Goal: Information Seeking & Learning: Check status

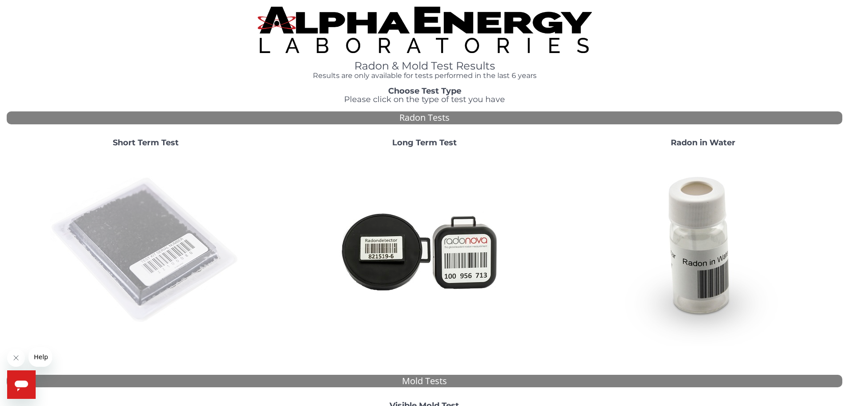
click at [172, 249] on img at bounding box center [146, 251] width 192 height 192
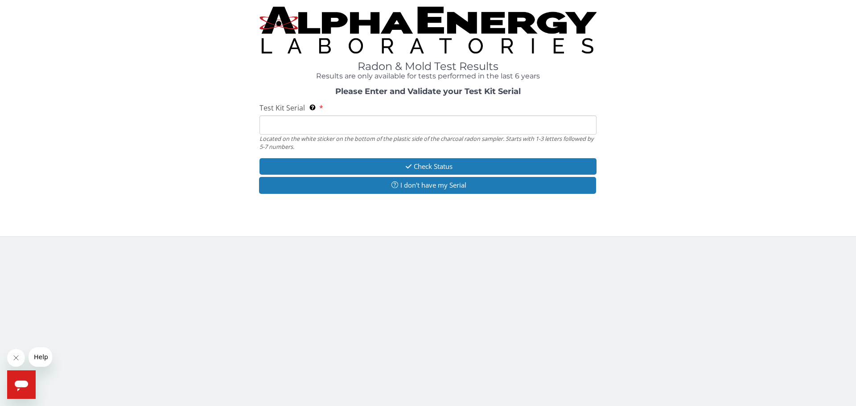
click at [309, 128] on input "Test Kit Serial Located on the white sticker on the bottom of the plastic side …" at bounding box center [428, 124] width 337 height 19
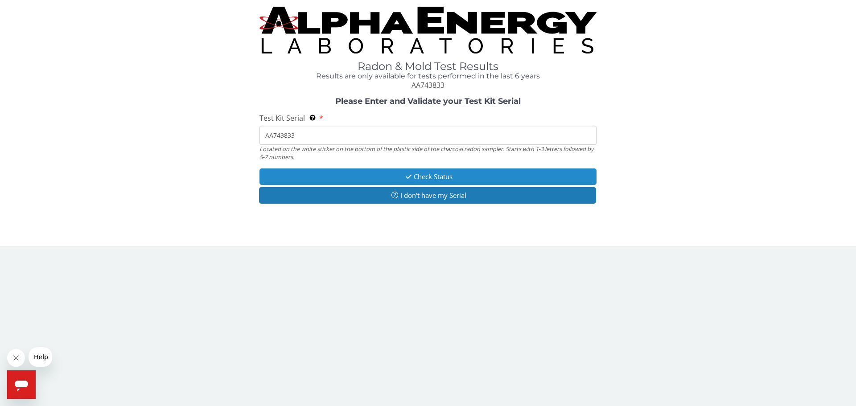
type input "AA743833"
click at [410, 180] on button "Check Status" at bounding box center [428, 177] width 337 height 16
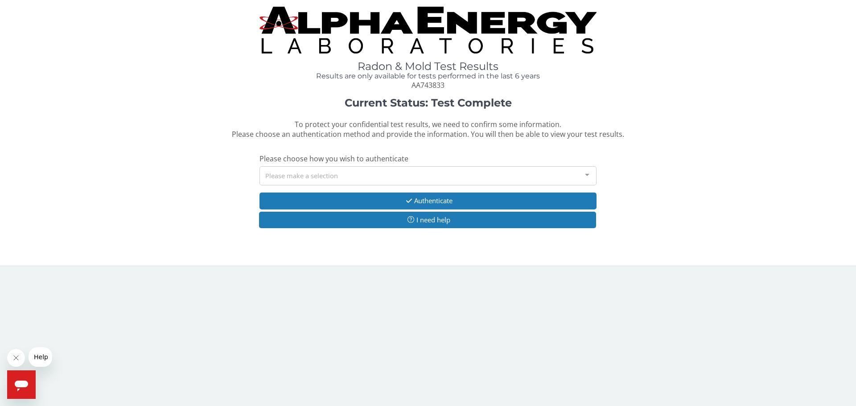
click at [309, 174] on div "Please make a selection" at bounding box center [428, 175] width 337 height 19
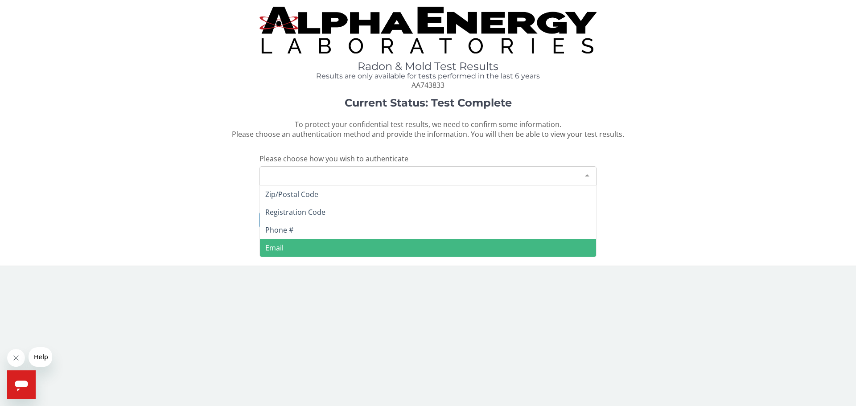
click at [280, 241] on span "Email" at bounding box center [428, 248] width 336 height 18
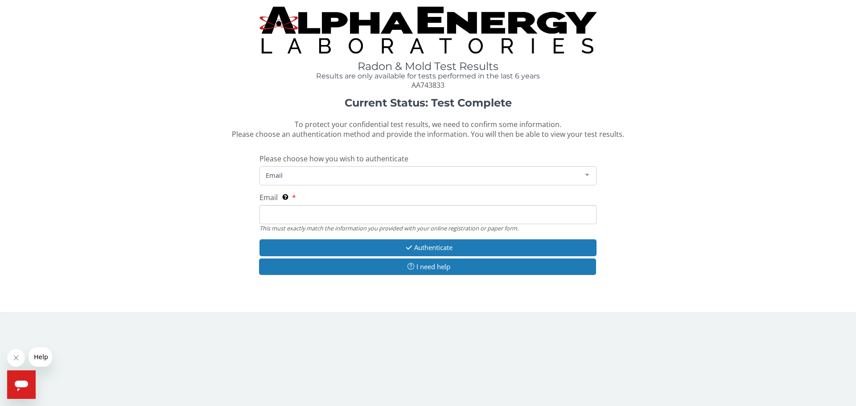
click at [338, 215] on input "Email This must exactly match the information you provided with your online reg…" at bounding box center [428, 214] width 337 height 19
type input "g"
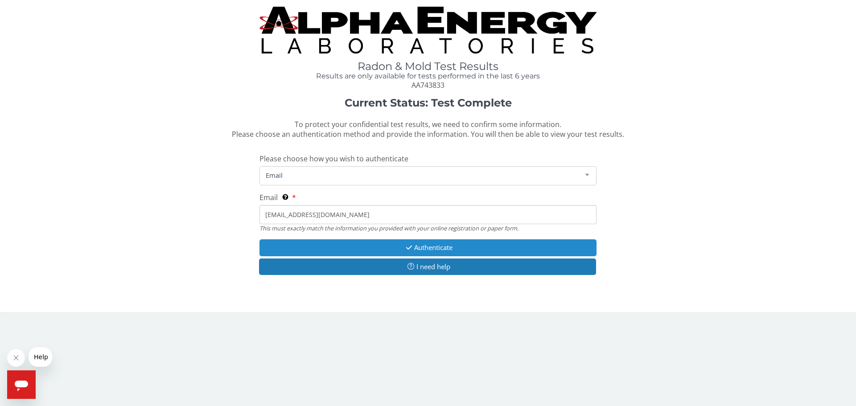
type input "[EMAIL_ADDRESS][DOMAIN_NAME]"
click at [407, 247] on icon "button" at bounding box center [409, 247] width 10 height 7
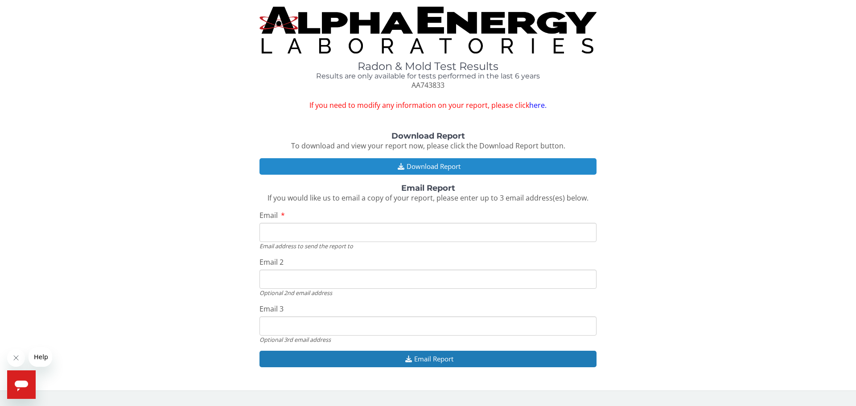
click at [424, 168] on button "Download Report" at bounding box center [428, 166] width 337 height 16
